Goal: Information Seeking & Learning: Check status

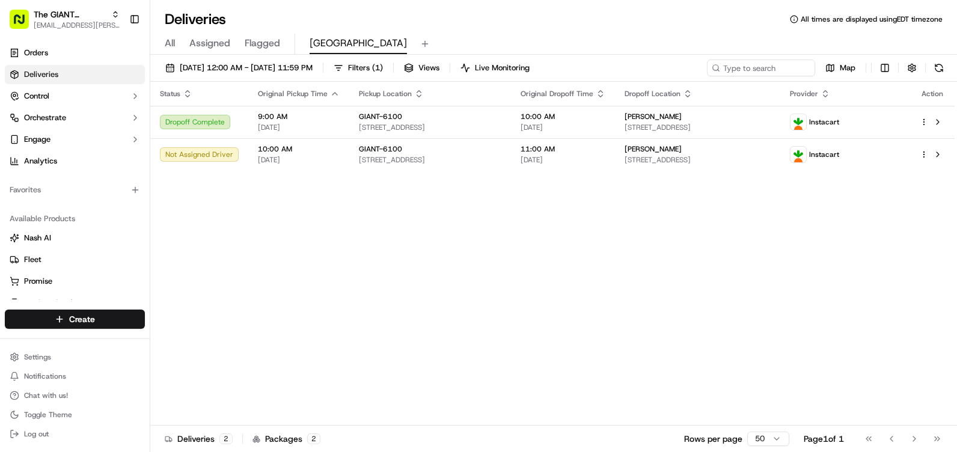
click at [942, 64] on button at bounding box center [939, 68] width 17 height 17
click at [60, 58] on link "Orders" at bounding box center [75, 52] width 140 height 19
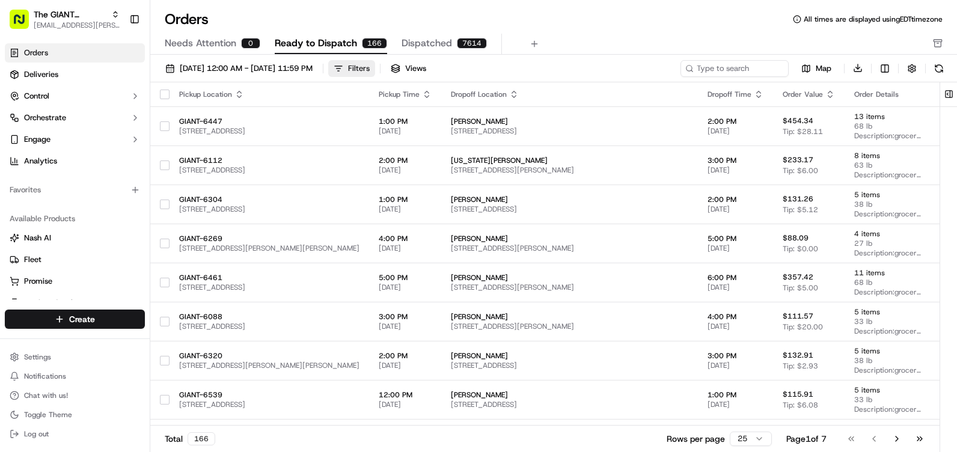
click at [370, 70] on div "Filters" at bounding box center [359, 68] width 22 height 11
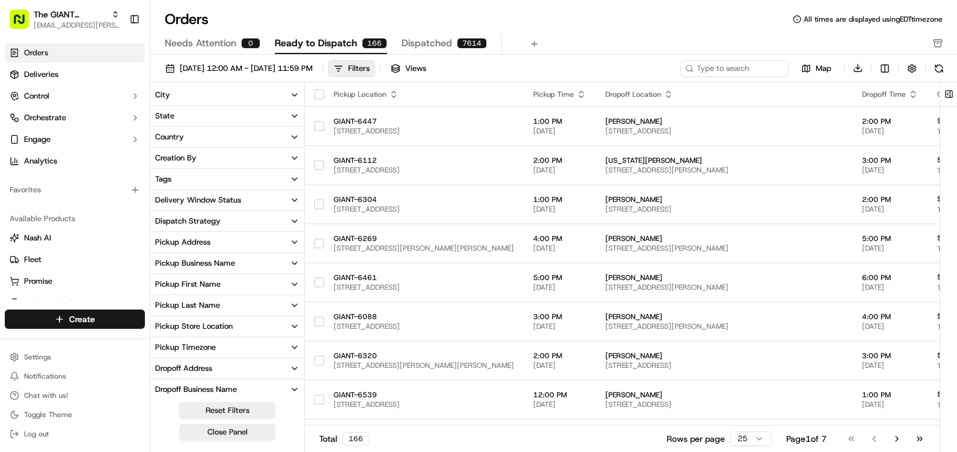
click at [221, 93] on button "City" at bounding box center [227, 95] width 154 height 20
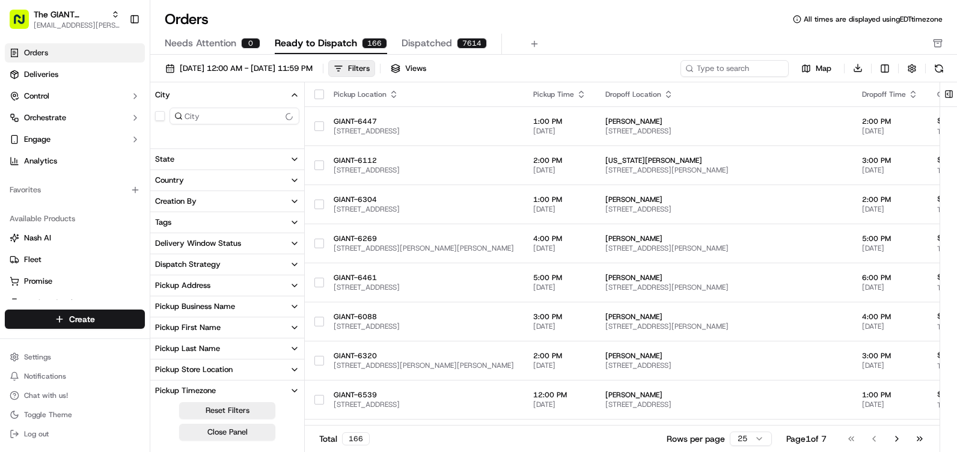
click at [216, 114] on input at bounding box center [235, 116] width 130 height 17
type input "[GEOGRAPHIC_DATA]"
click at [559, 63] on div "[DATE] 12:00 AM - [DATE] 11:59 PM Filters Views" at bounding box center [419, 68] width 518 height 17
click at [220, 111] on input "[GEOGRAPHIC_DATA]" at bounding box center [235, 116] width 130 height 17
click at [49, 81] on link "Deliveries" at bounding box center [75, 74] width 140 height 19
